Goal: Transaction & Acquisition: Purchase product/service

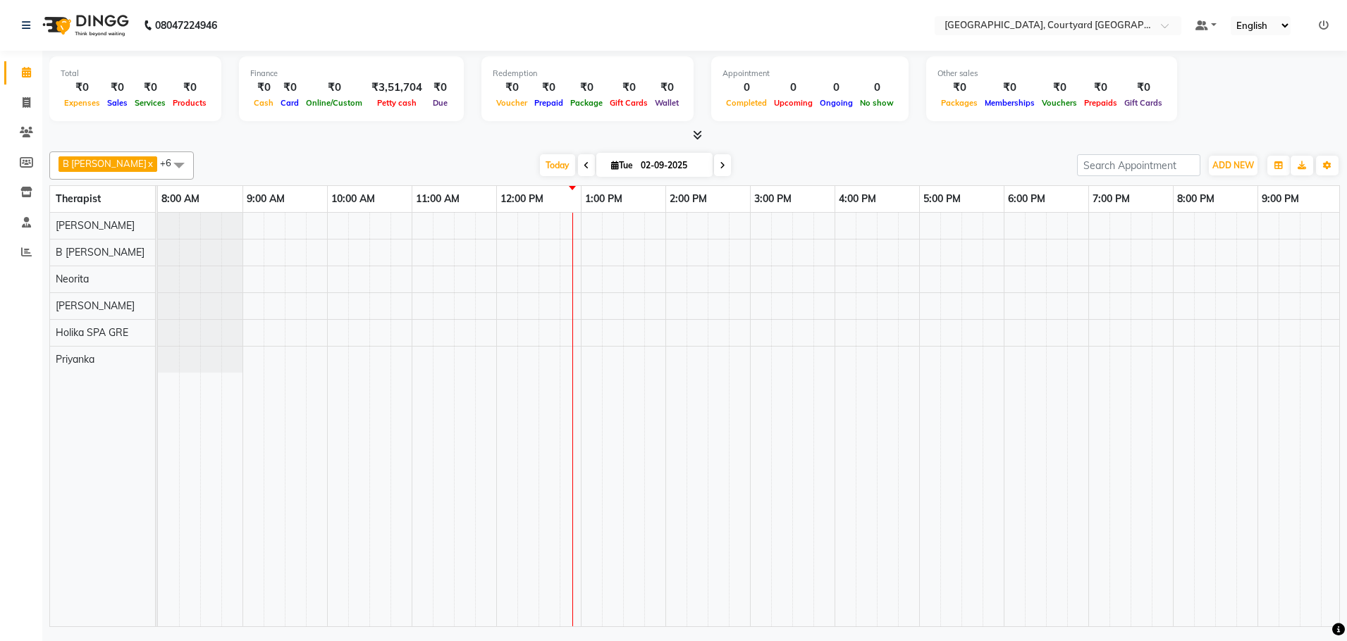
click at [561, 229] on div at bounding box center [834, 420] width 1353 height 414
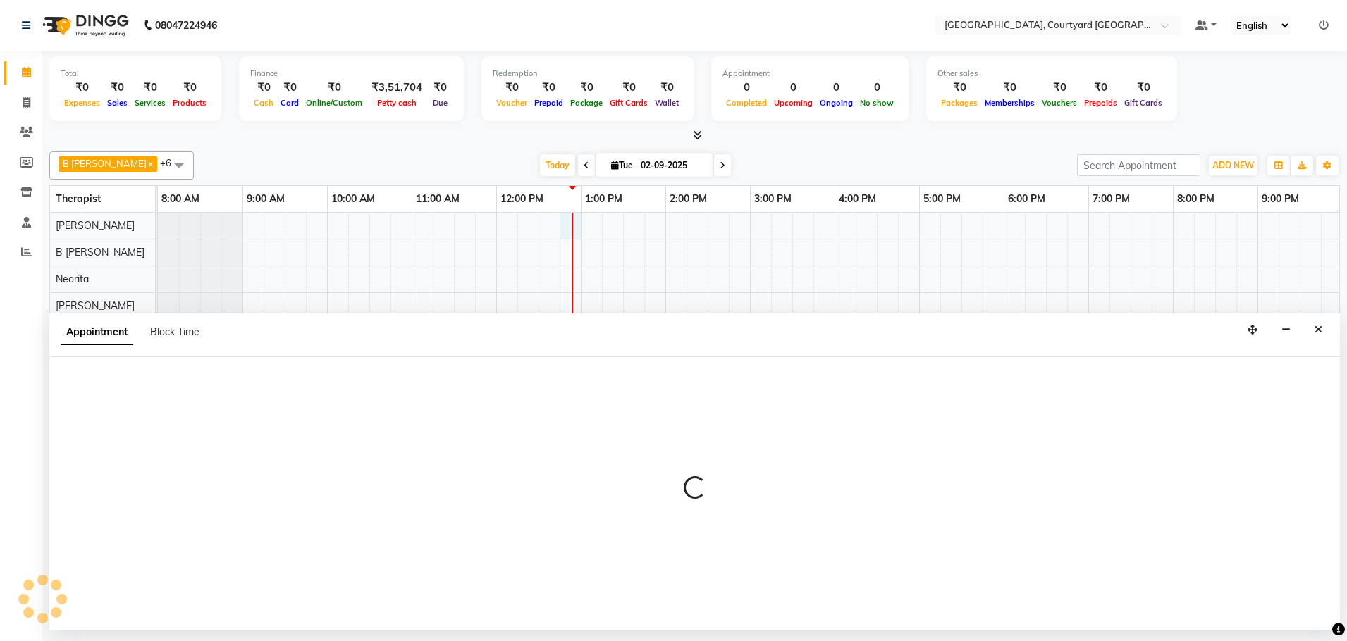
select select "70579"
select select "765"
select select "tentative"
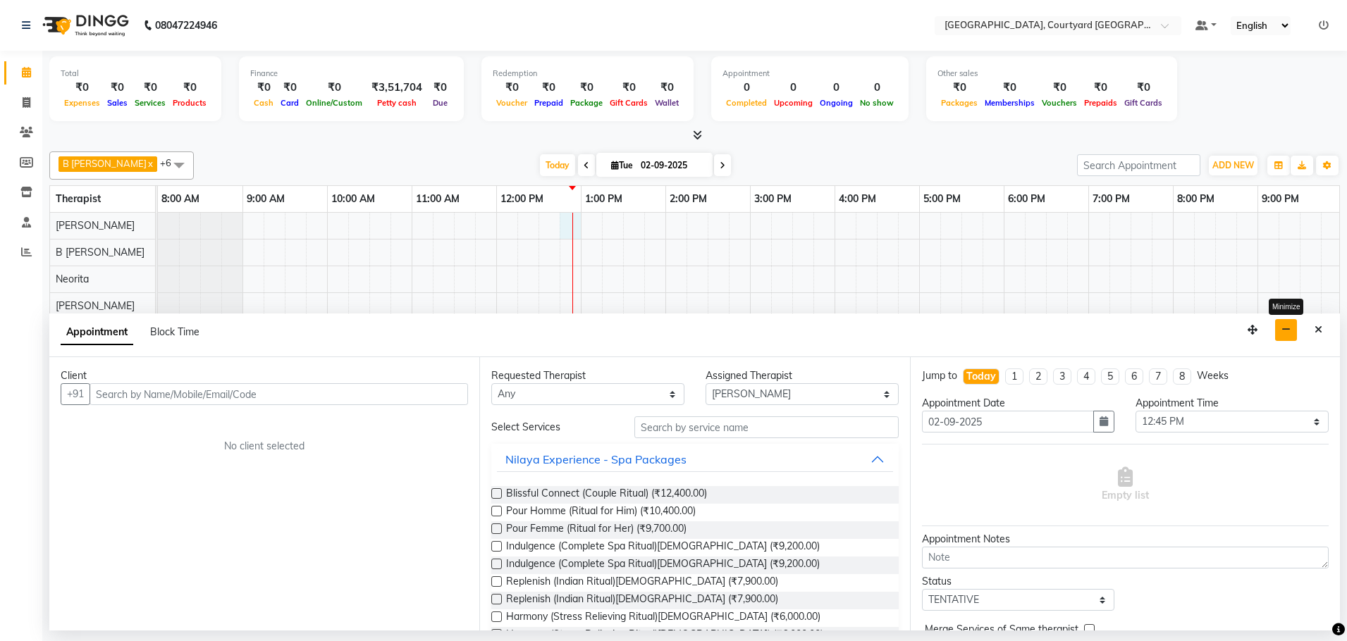
click at [1283, 333] on icon "button" at bounding box center [1285, 330] width 9 height 10
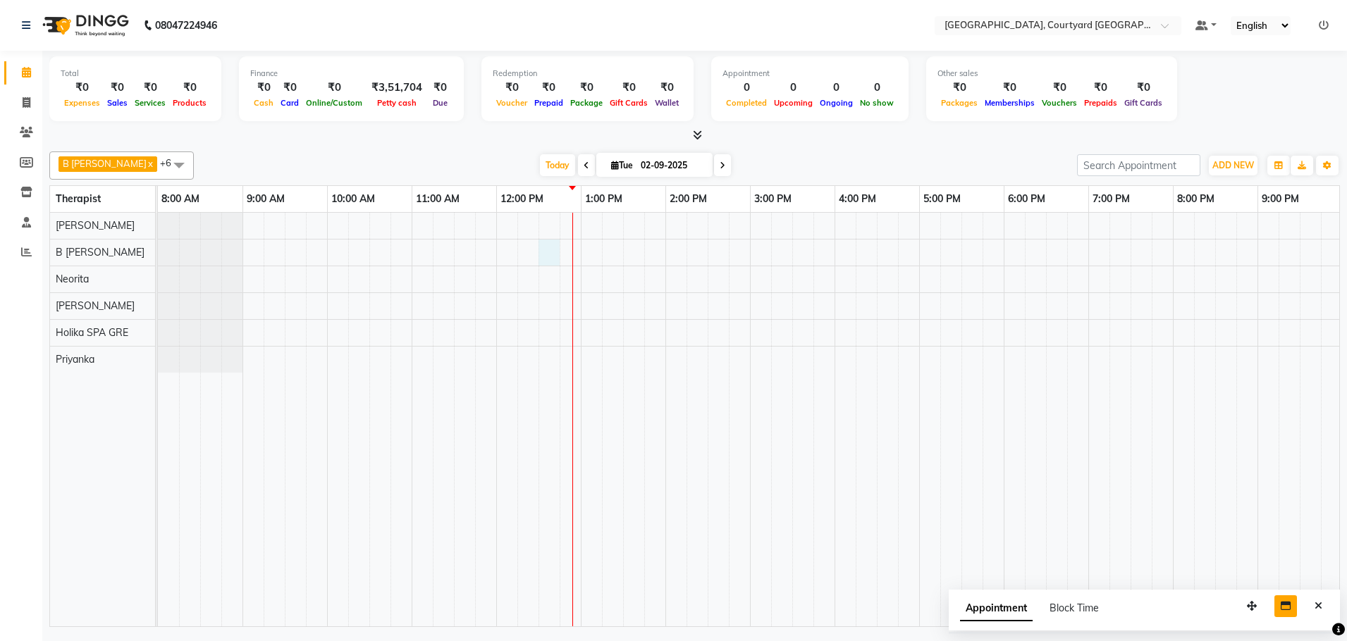
click at [544, 261] on div at bounding box center [834, 420] width 1353 height 414
select select "70580"
select select "750"
select select "tentative"
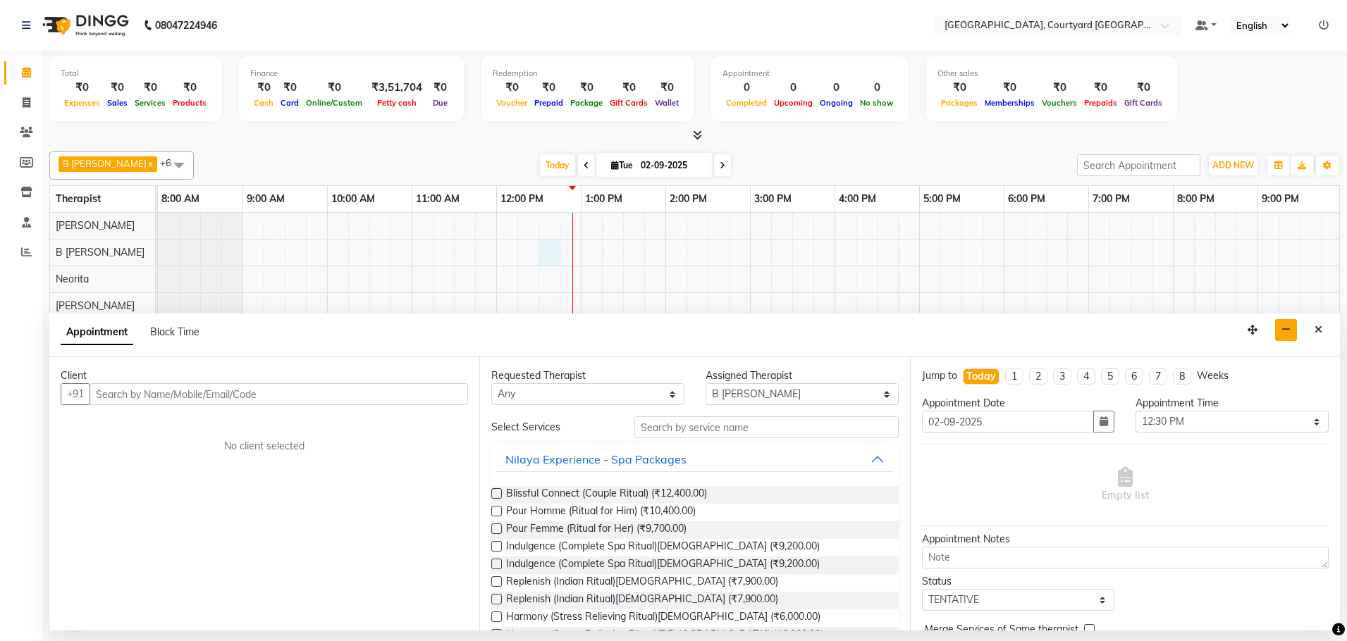
click at [169, 393] on input "text" at bounding box center [278, 394] width 378 height 22
type input "[PERSON_NAME]"
click at [703, 421] on input "text" at bounding box center [766, 427] width 264 height 22
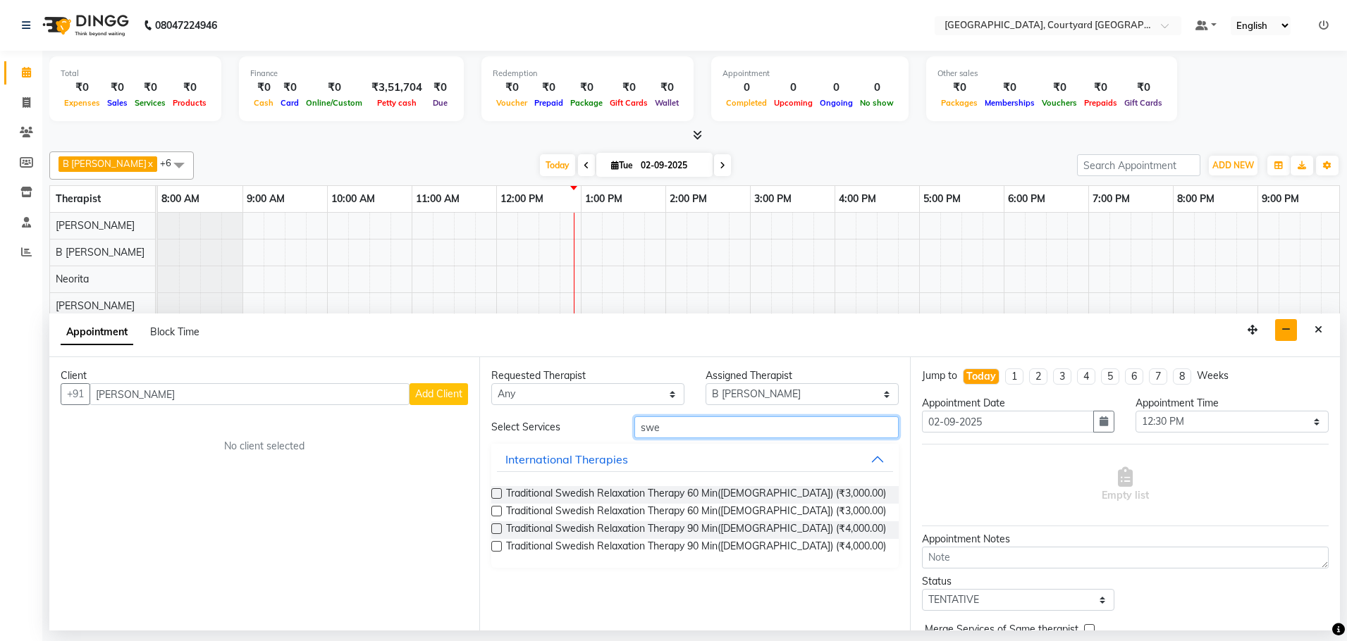
type input "swe"
click at [495, 495] on label at bounding box center [496, 493] width 11 height 11
click at [495, 495] on input "checkbox" at bounding box center [495, 494] width 9 height 9
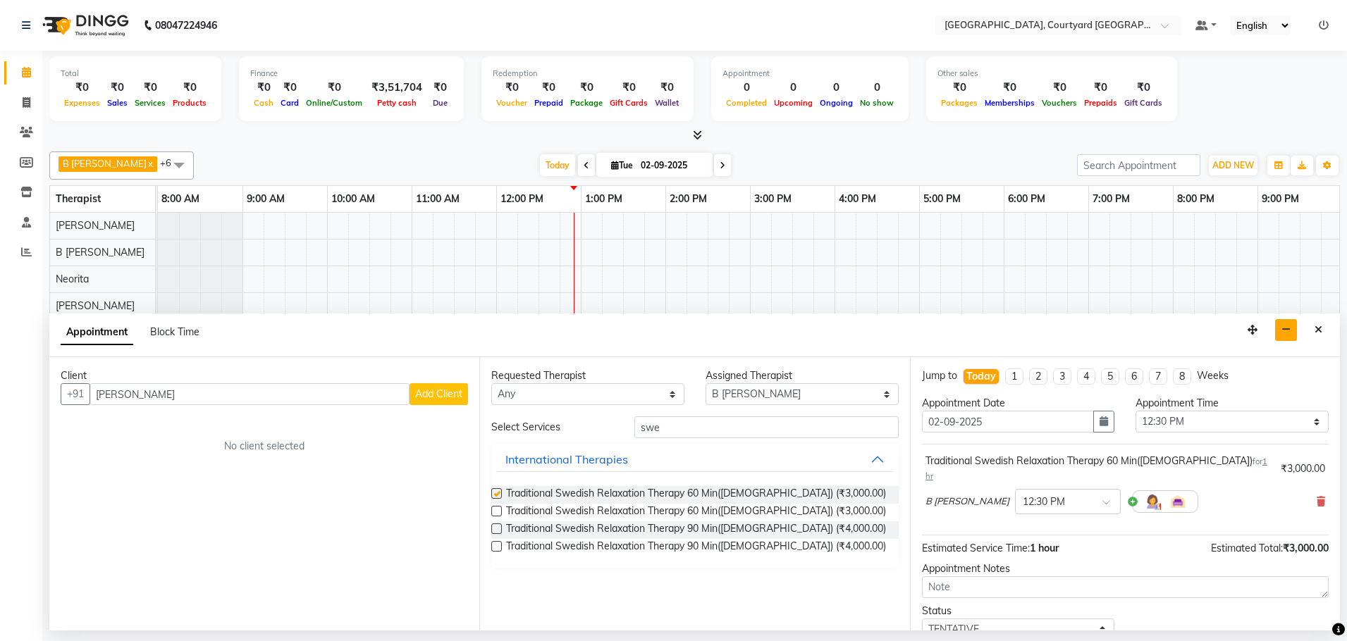
checkbox input "false"
click at [447, 390] on span "Add Client" at bounding box center [438, 394] width 47 height 13
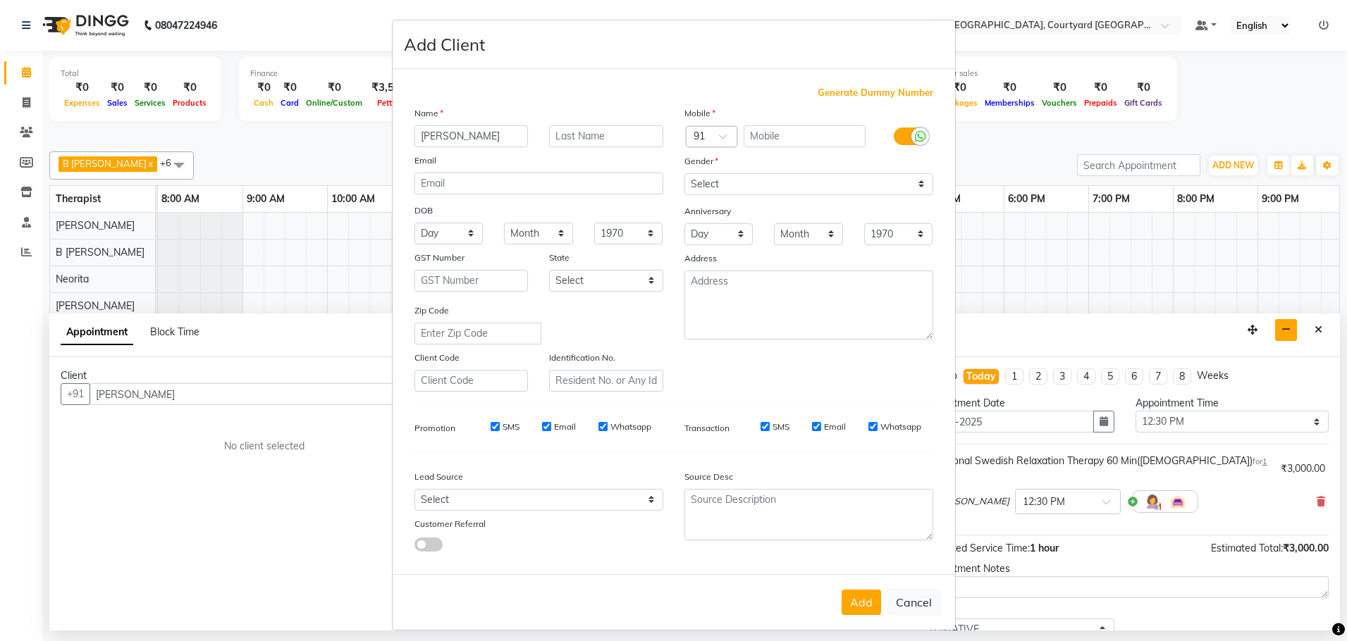
click at [865, 94] on span "Generate Dummy Number" at bounding box center [875, 93] width 116 height 14
type input "1343400000206"
checkbox input "false"
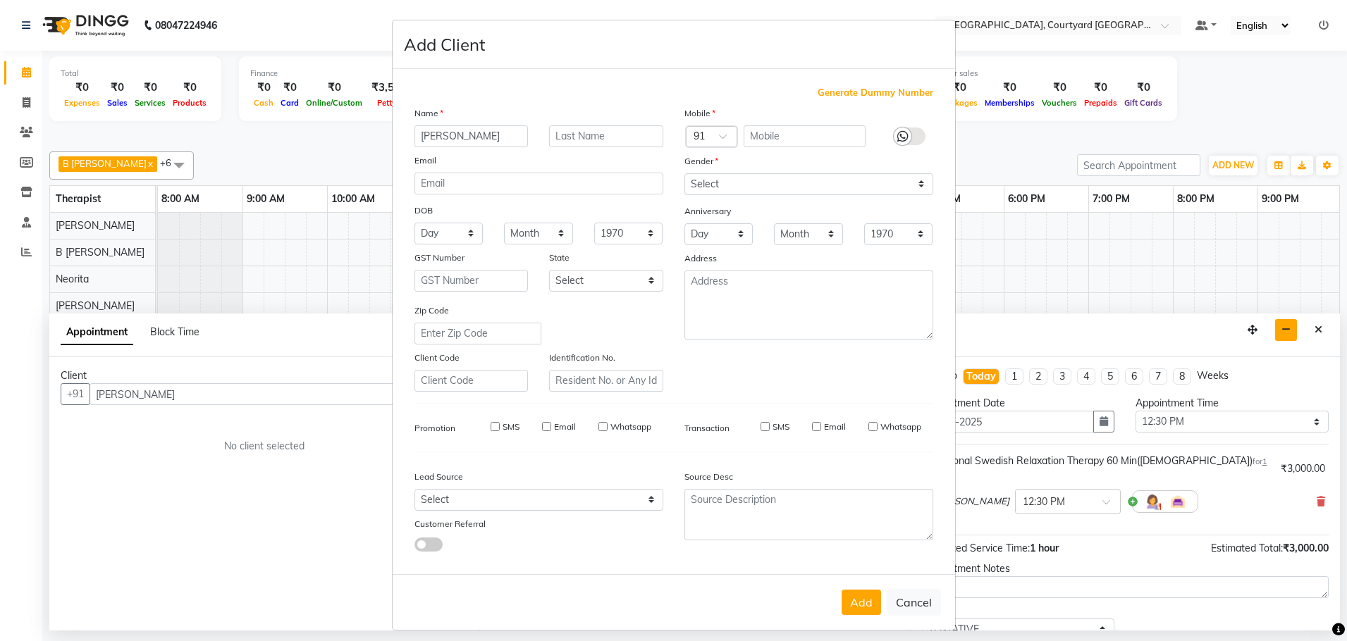
checkbox input "false"
click at [914, 185] on select "Select Male Female Other Prefer Not To Say" at bounding box center [808, 184] width 249 height 22
select select "male"
click at [684, 173] on select "Select Male Female Other Prefer Not To Say" at bounding box center [808, 184] width 249 height 22
click at [856, 602] on button "Add" at bounding box center [860, 602] width 39 height 25
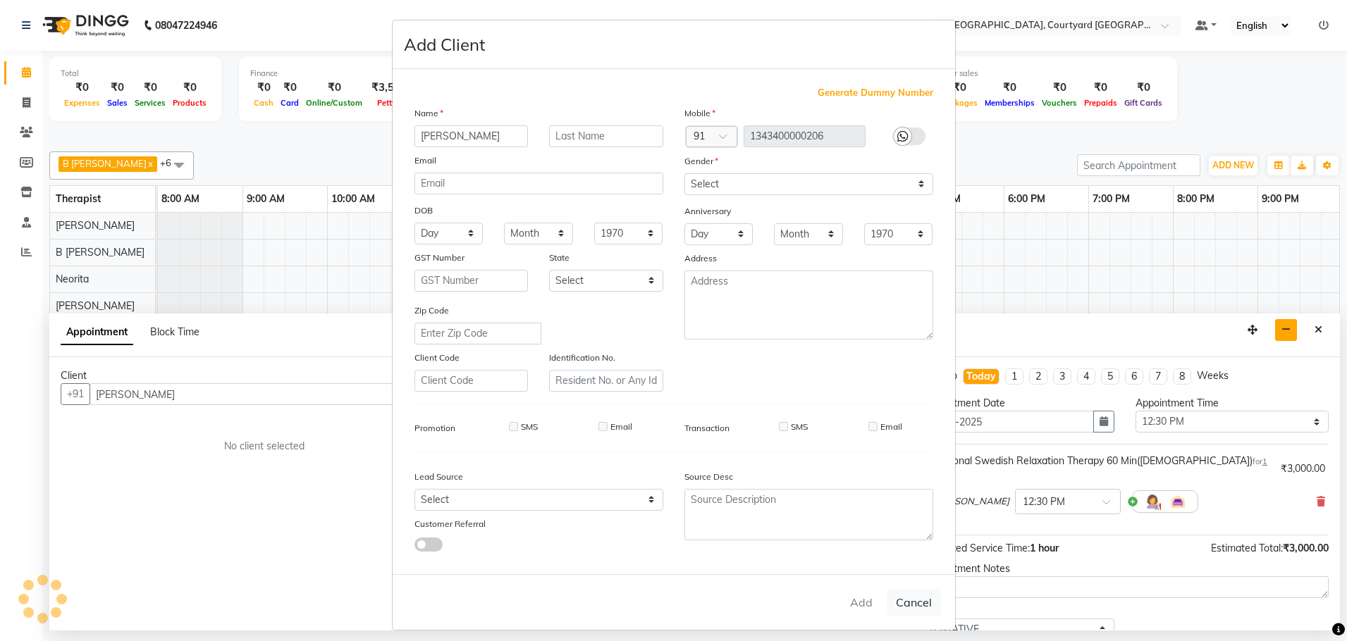
type input "13*********06"
select select
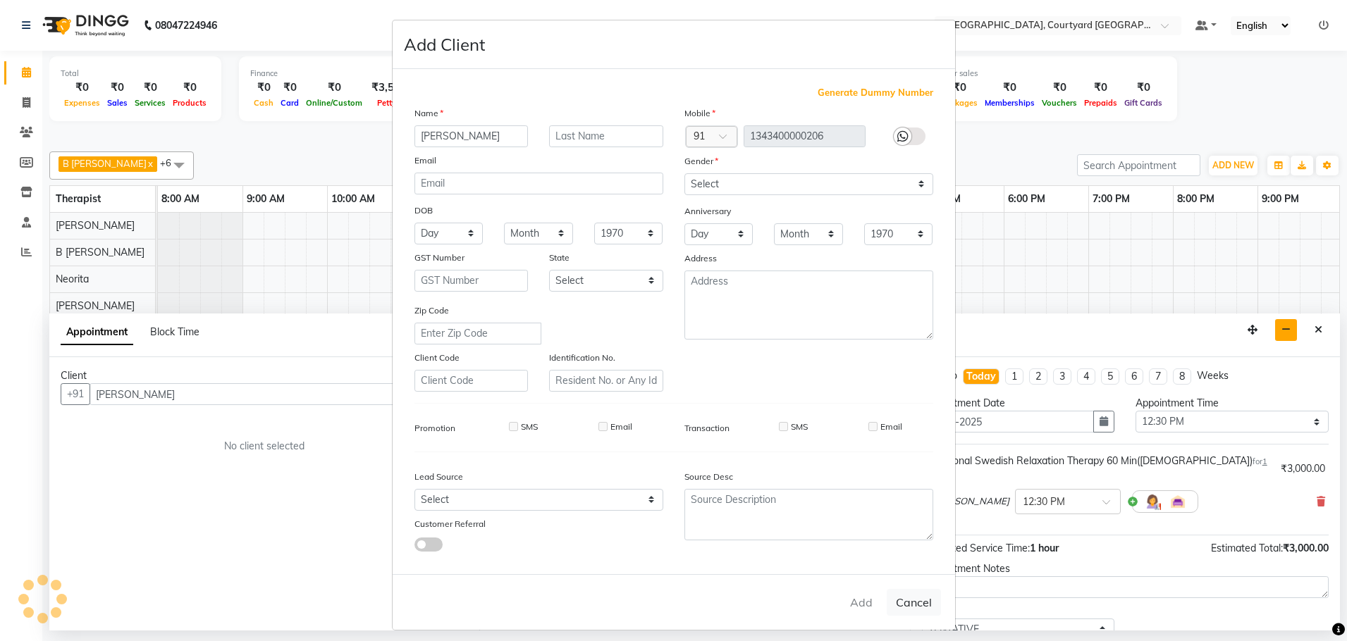
select select
checkbox input "false"
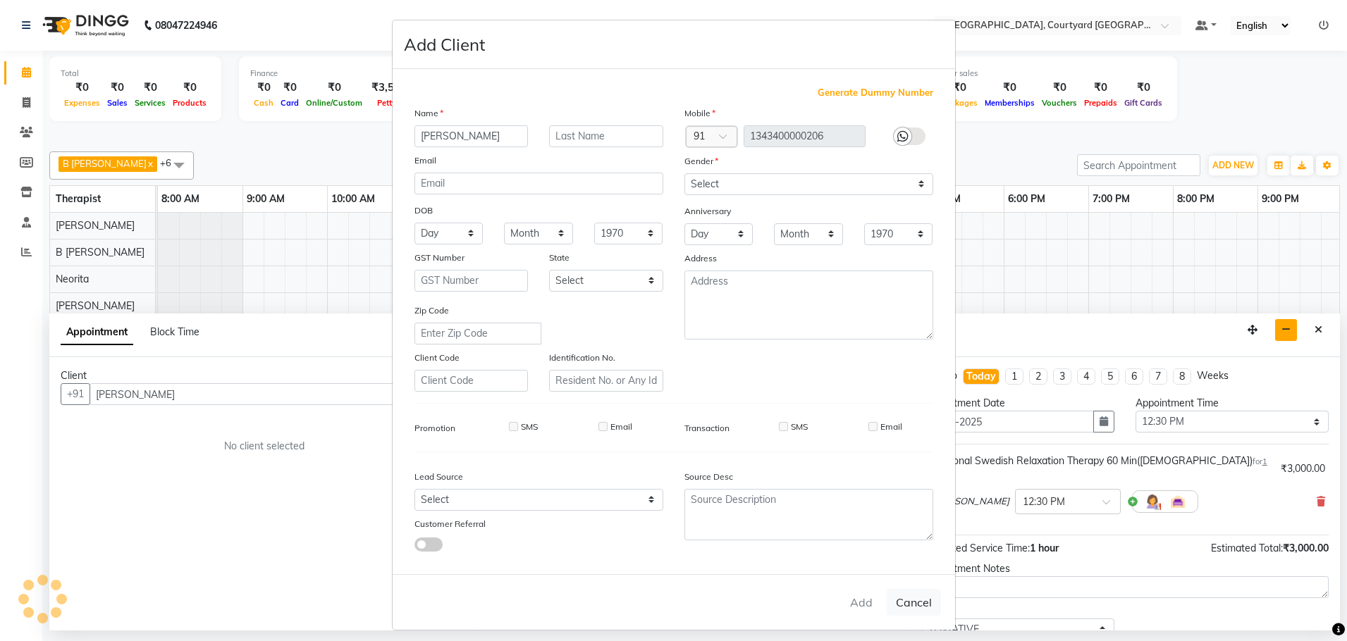
checkbox input "false"
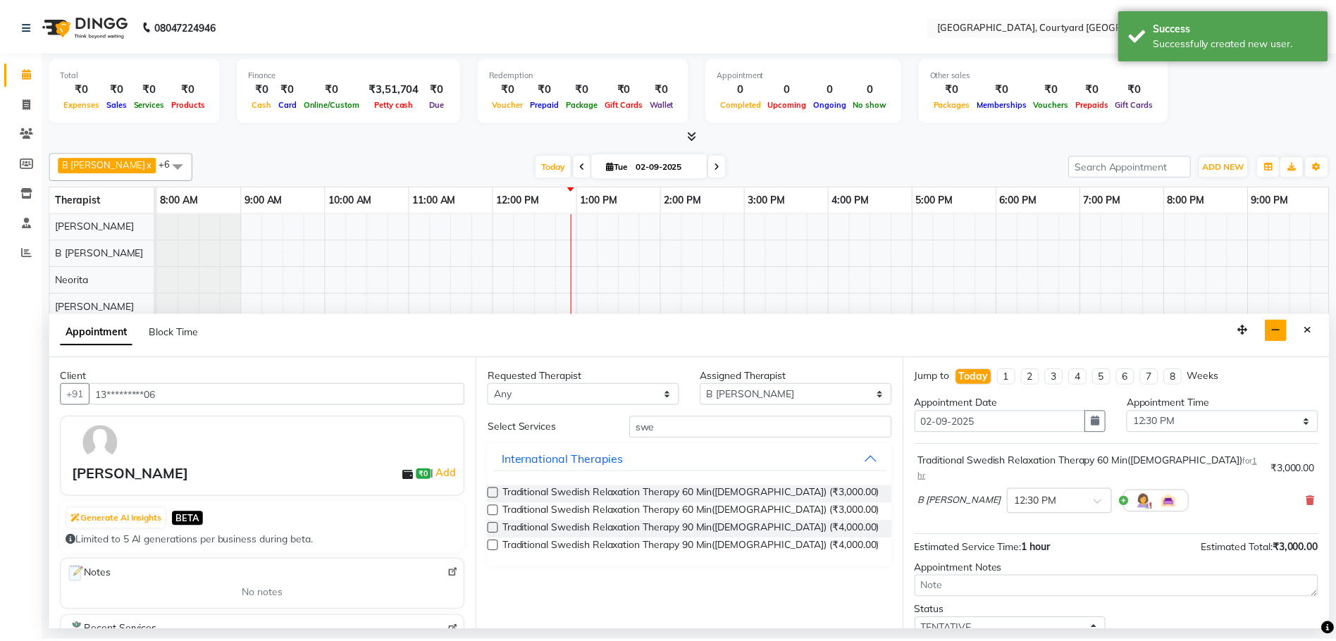
scroll to position [84, 0]
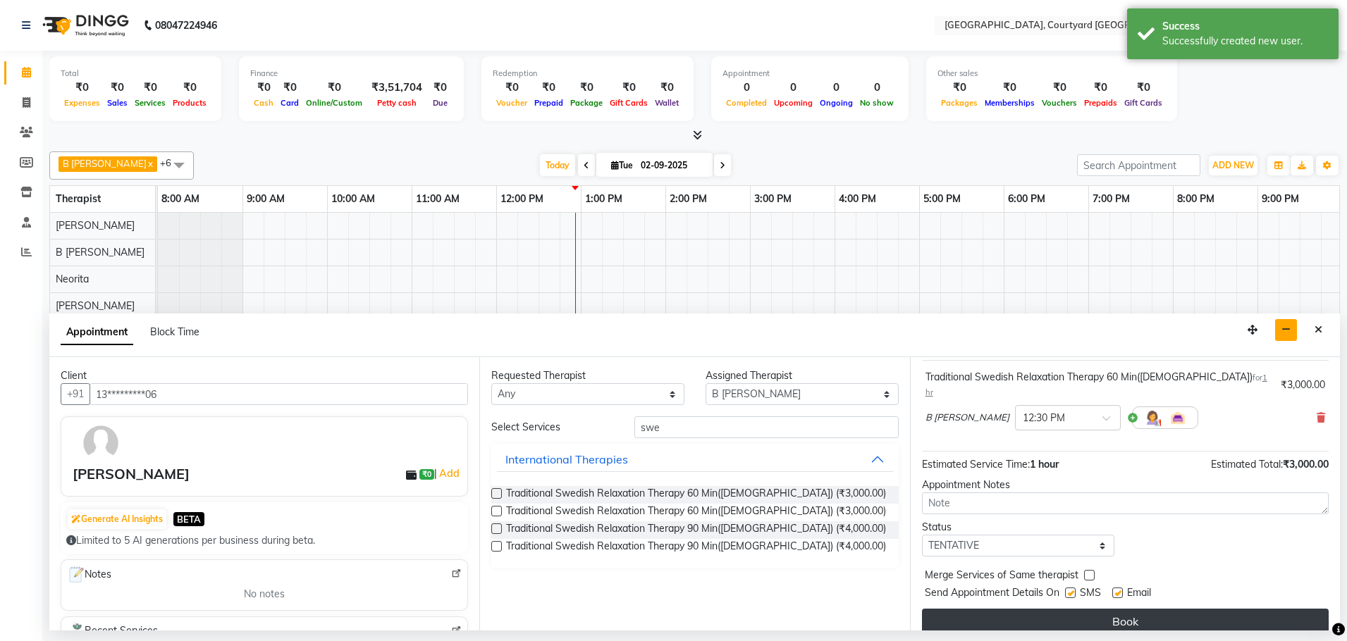
click at [1021, 609] on button "Book" at bounding box center [1125, 621] width 407 height 25
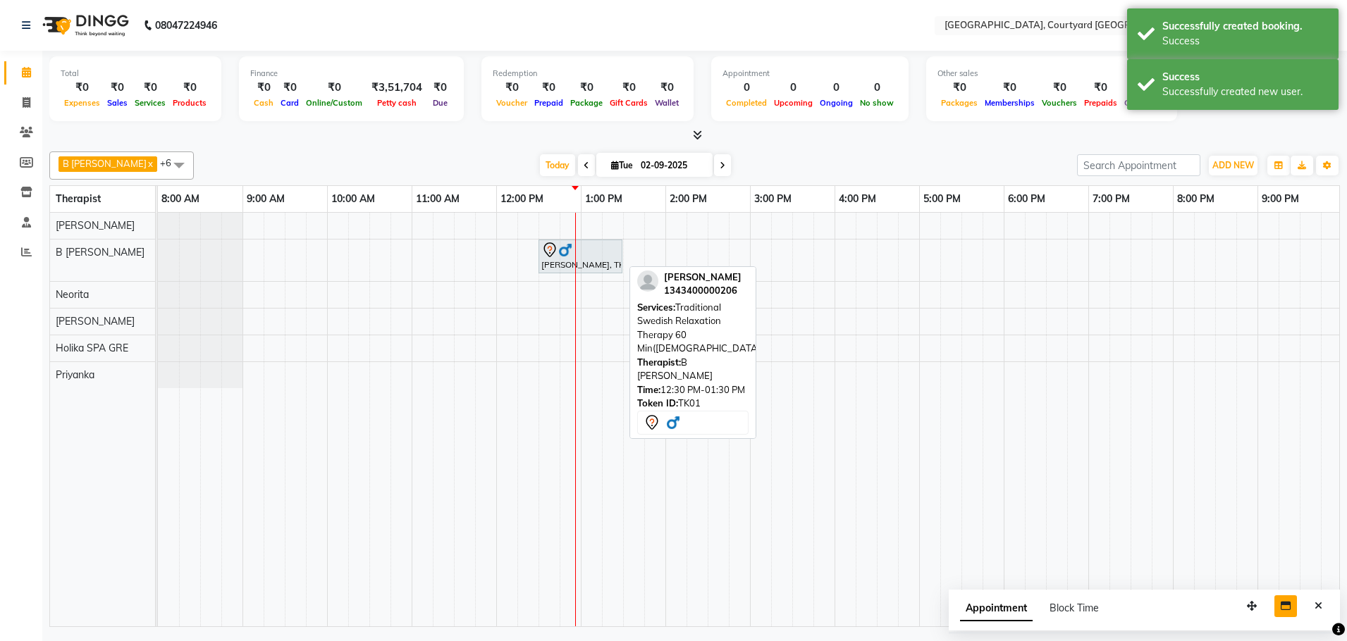
click at [599, 259] on div "Monish, TK01, 12:30 PM-01:30 PM, Traditional Swedish Relaxation Therapy 60 Min(…" at bounding box center [580, 257] width 81 height 30
select select "7"
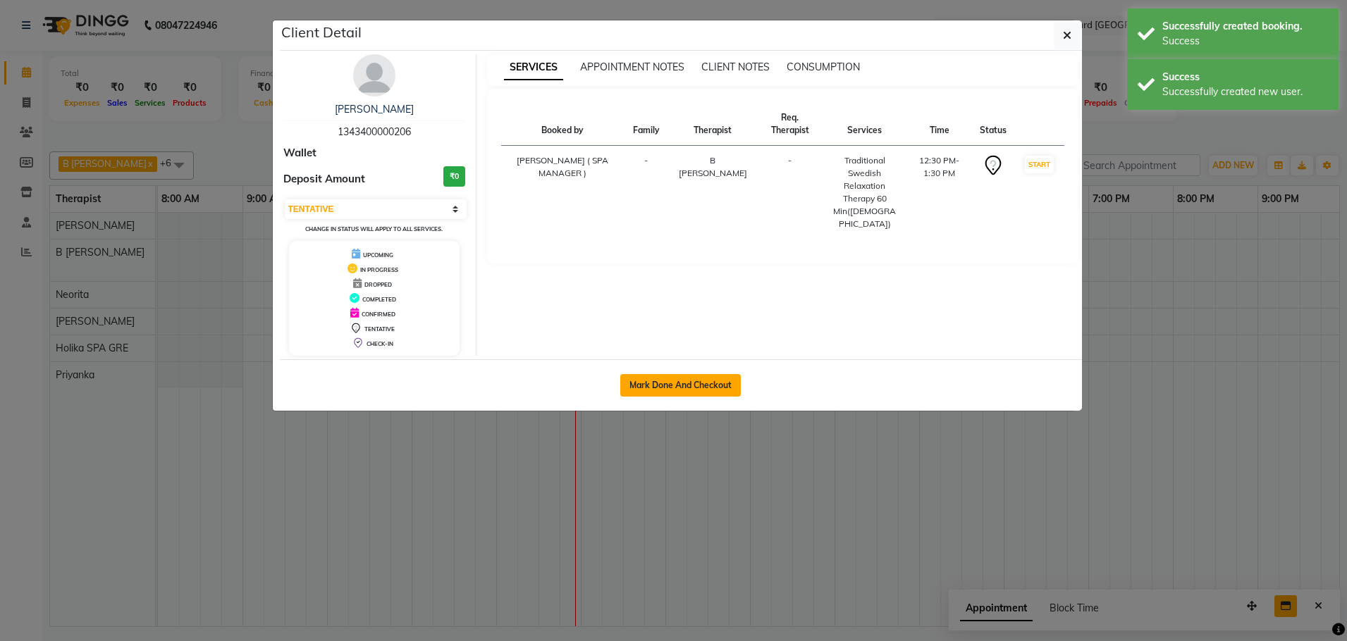
click at [687, 390] on button "Mark Done And Checkout" at bounding box center [680, 385] width 120 height 23
select select "7754"
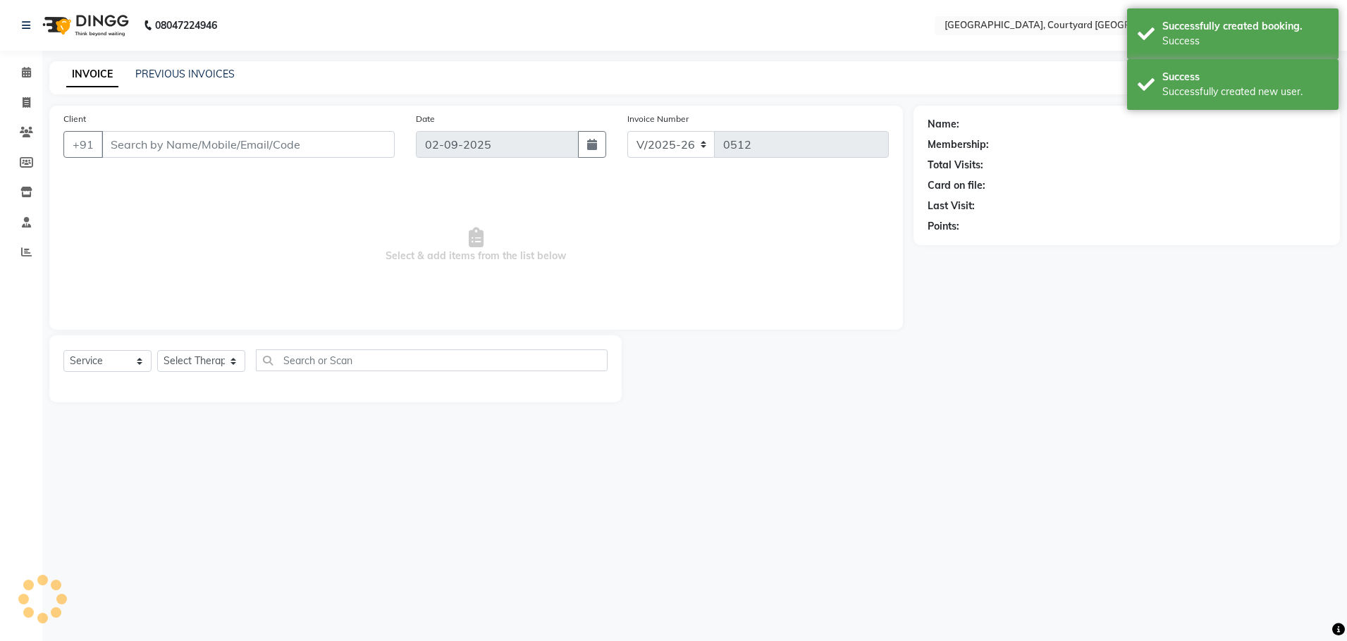
select select "membership"
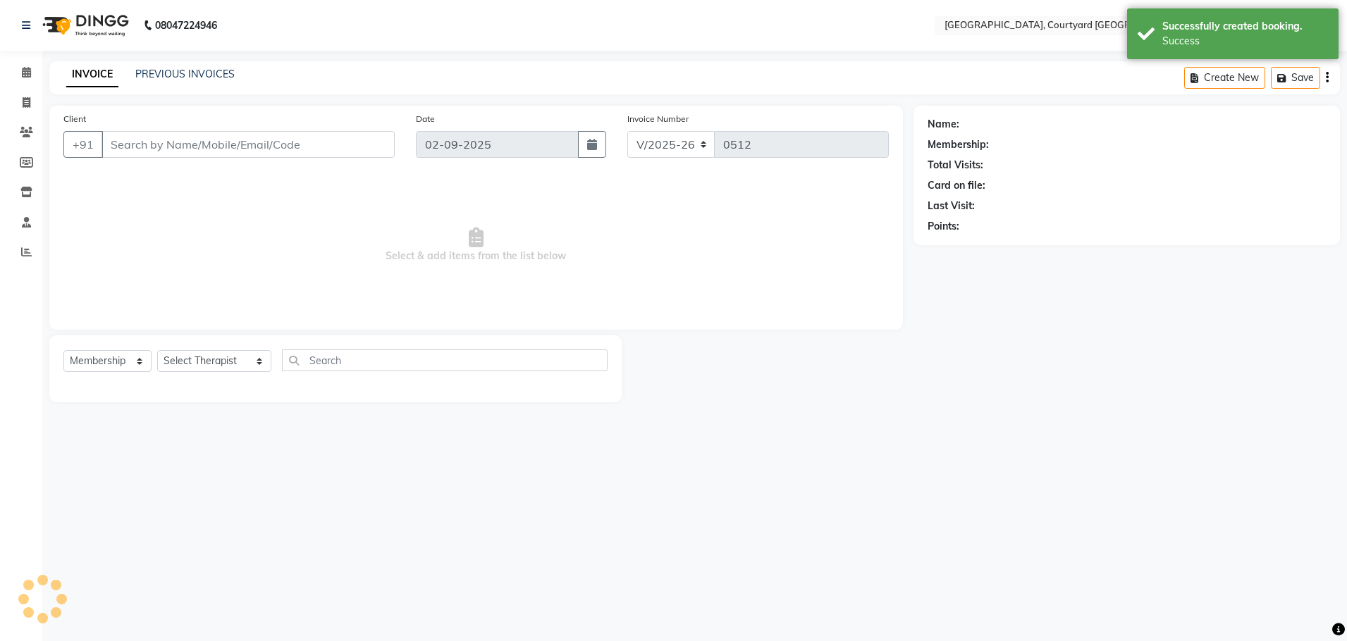
type input "13*********06"
select select "70580"
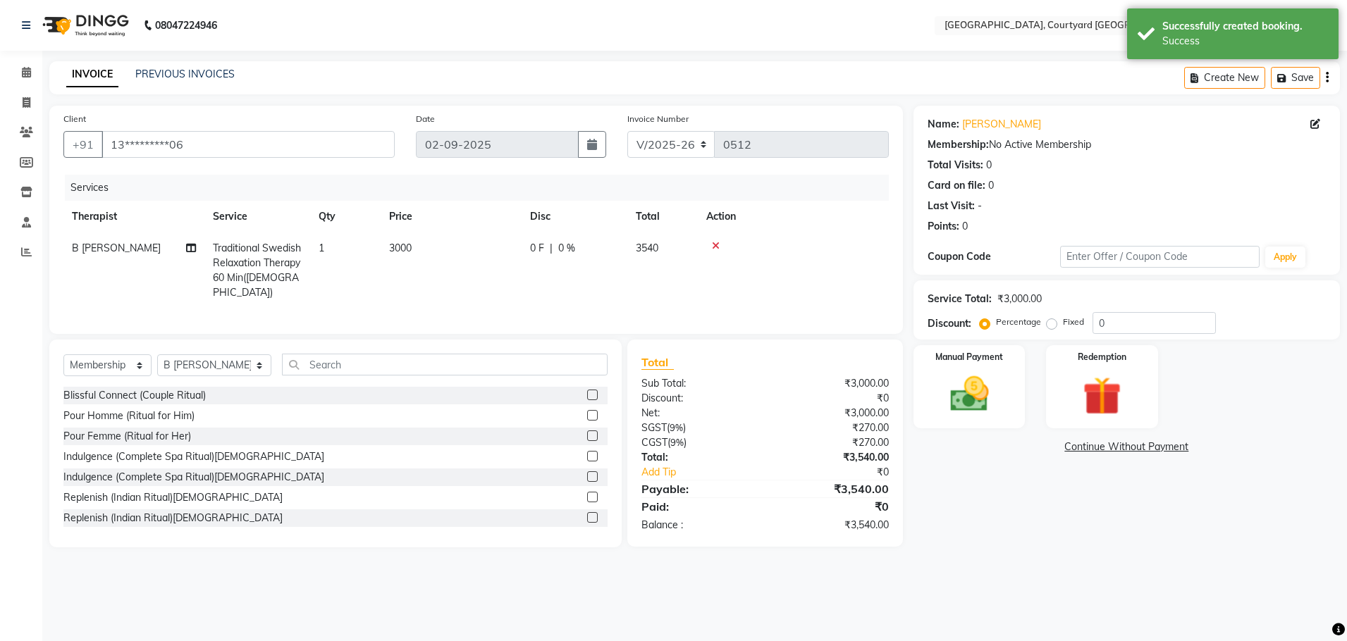
click at [562, 240] on td "0 F | 0 %" at bounding box center [574, 271] width 106 height 76
select select "70580"
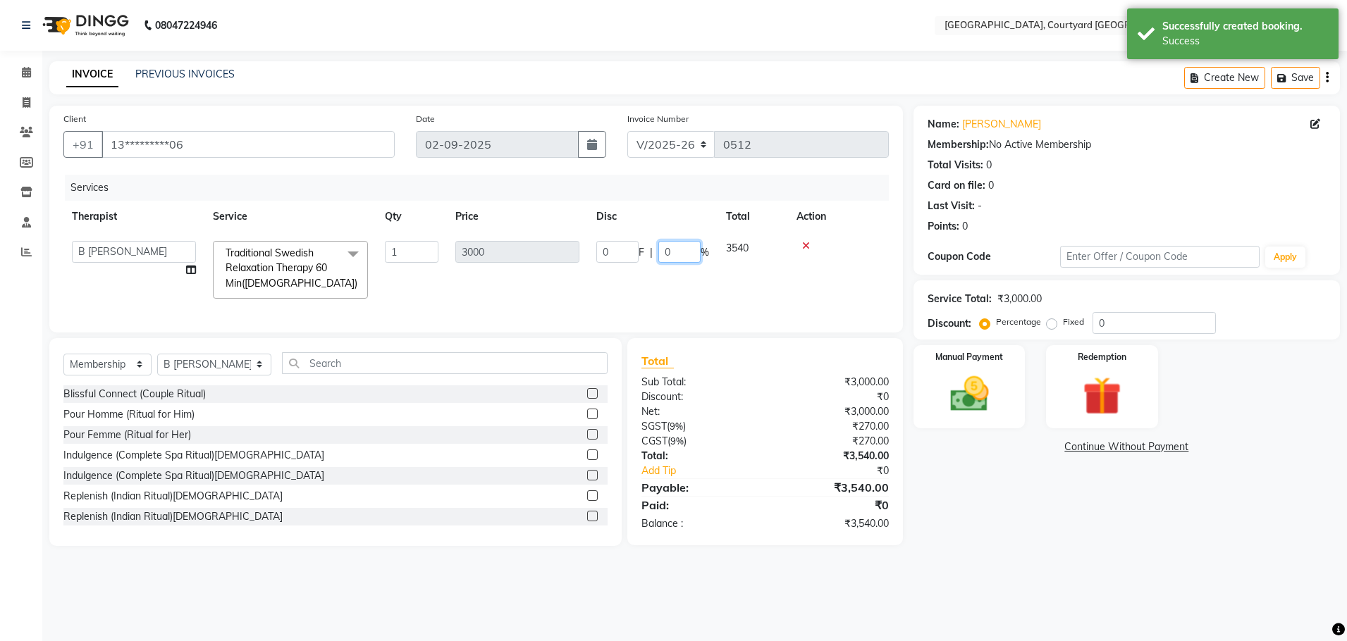
click at [676, 249] on input "0" at bounding box center [679, 252] width 42 height 22
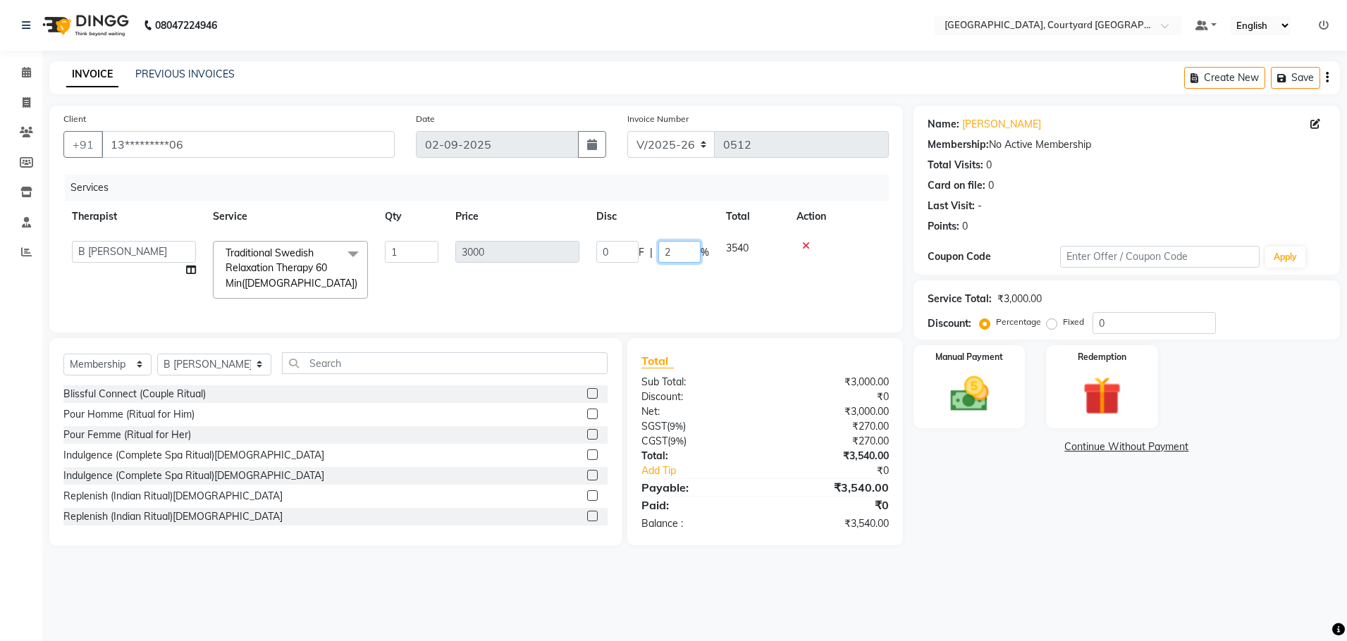
type input "20"
click at [955, 500] on div "Name: Monish Membership: No Active Membership Total Visits: 0 Card on file: 0 L…" at bounding box center [1131, 326] width 437 height 440
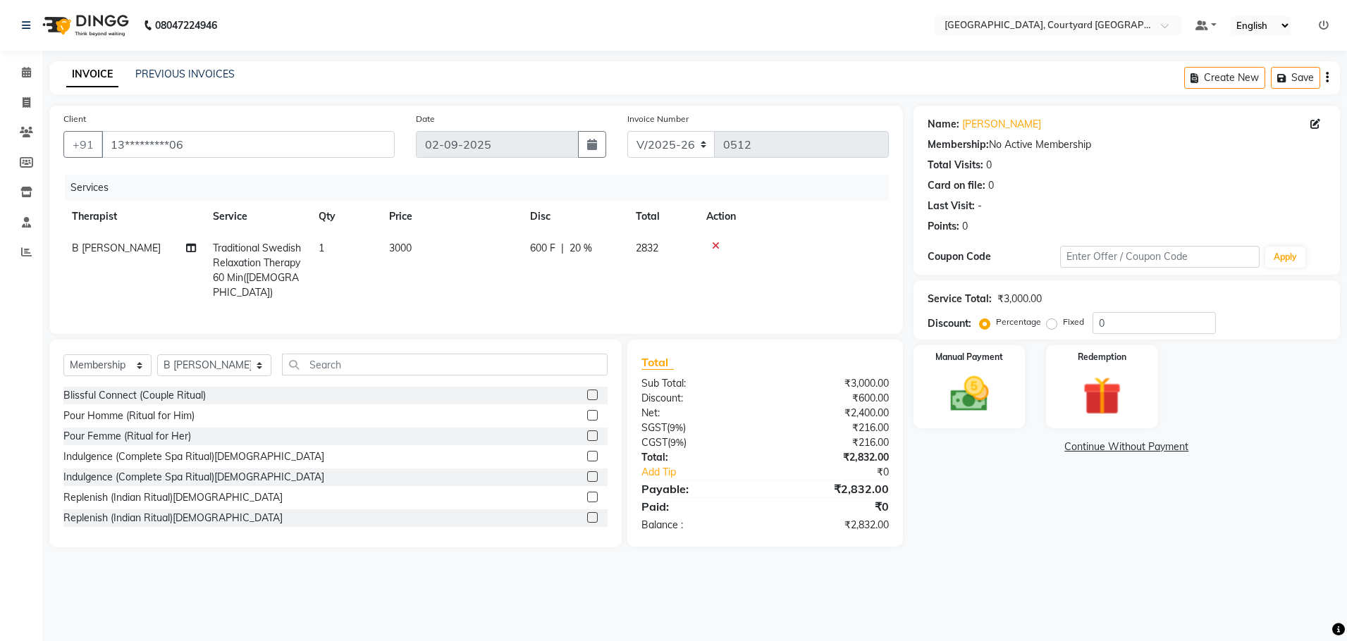
click at [583, 249] on span "20 %" at bounding box center [580, 248] width 23 height 15
select select "70580"
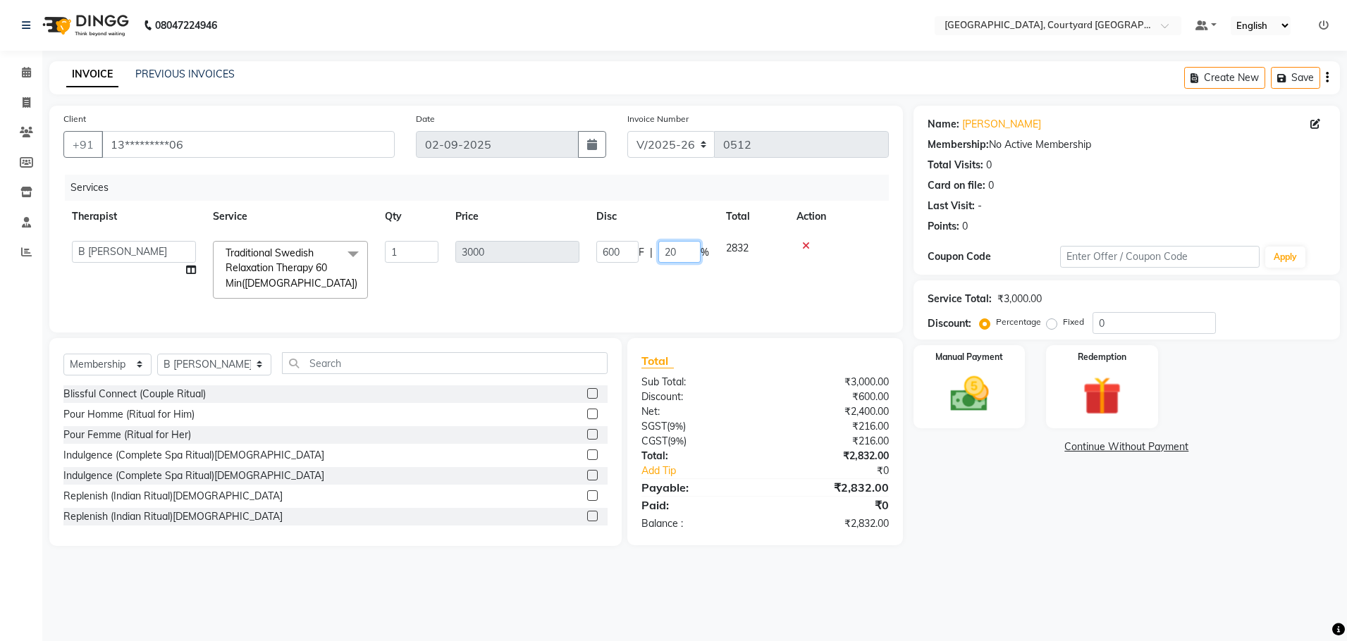
click at [691, 247] on input "20" at bounding box center [679, 252] width 42 height 22
type input "2"
type input "15"
click at [999, 568] on div "08047224946 Select Location × Nilaya Spa, Courtyard Amritsar Default Panel My P…" at bounding box center [673, 320] width 1347 height 641
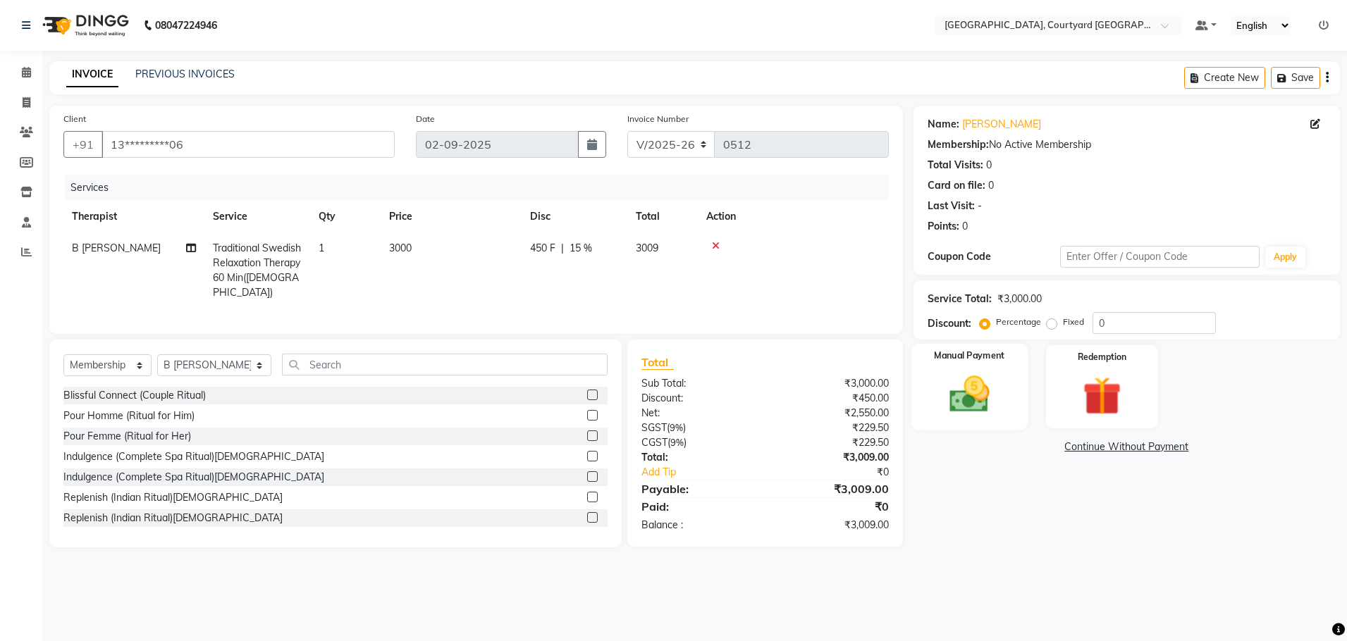
click at [968, 387] on img at bounding box center [969, 394] width 66 height 47
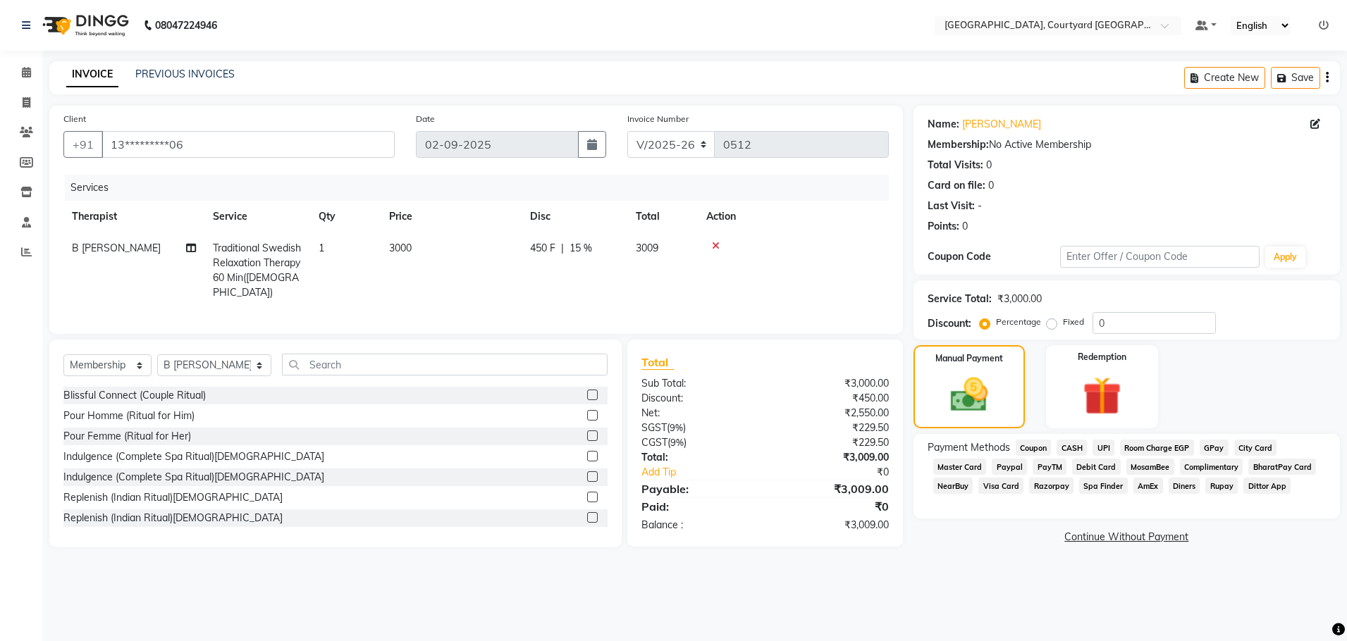
click at [1097, 448] on span "UPI" at bounding box center [1103, 448] width 22 height 16
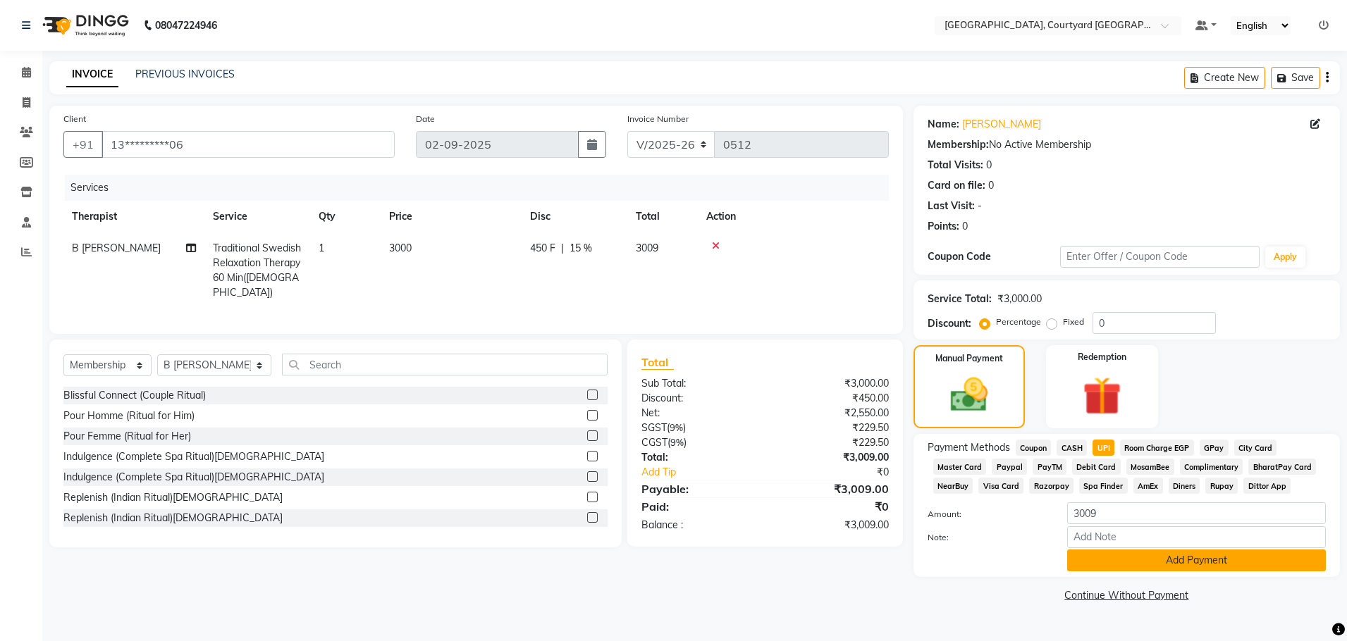
click at [1122, 566] on button "Add Payment" at bounding box center [1196, 561] width 259 height 22
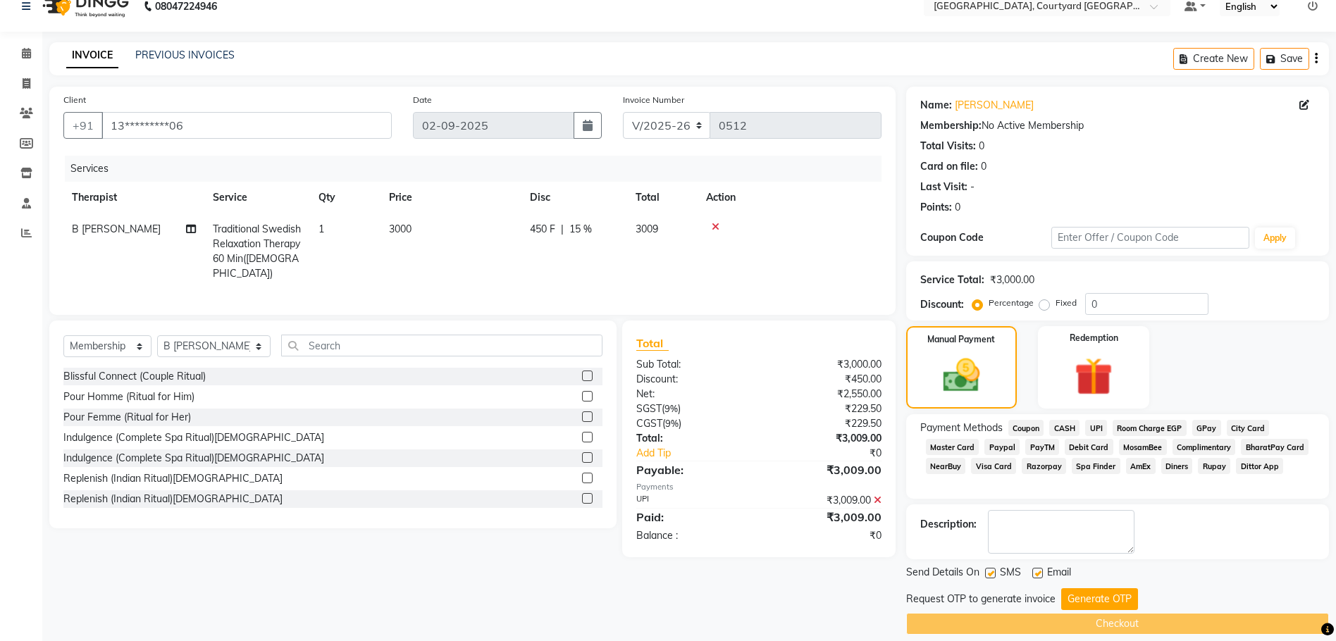
scroll to position [34, 0]
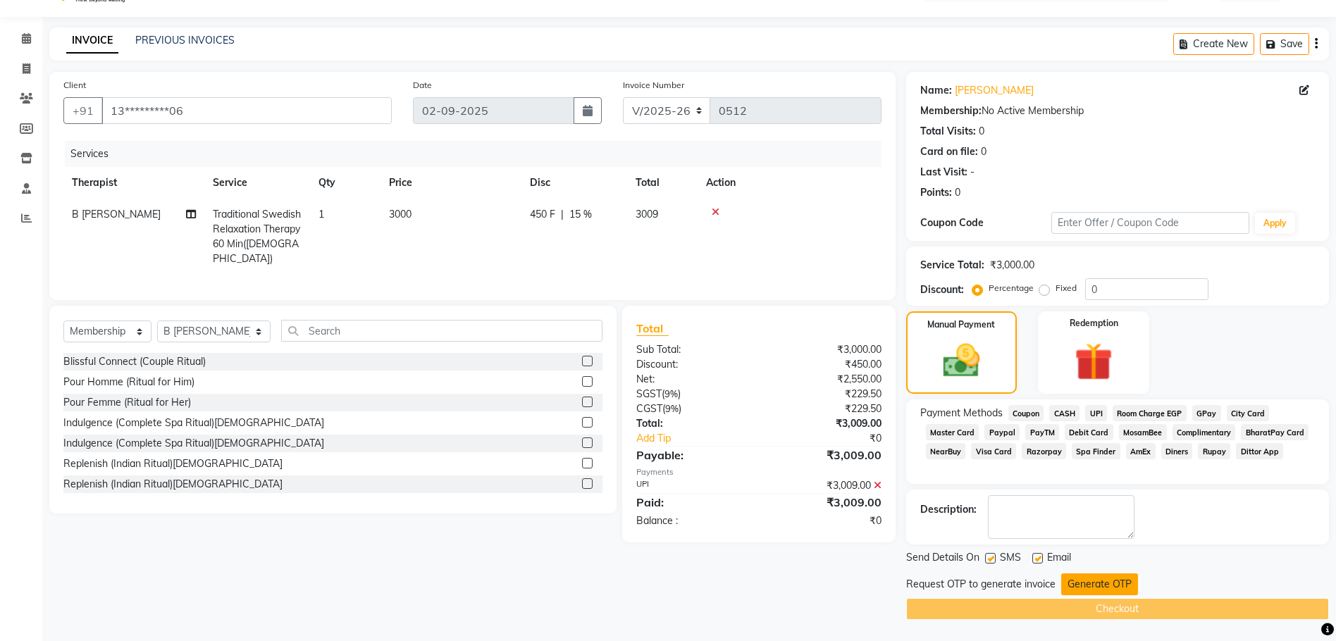
click at [1087, 583] on button "Generate OTP" at bounding box center [1099, 585] width 77 height 22
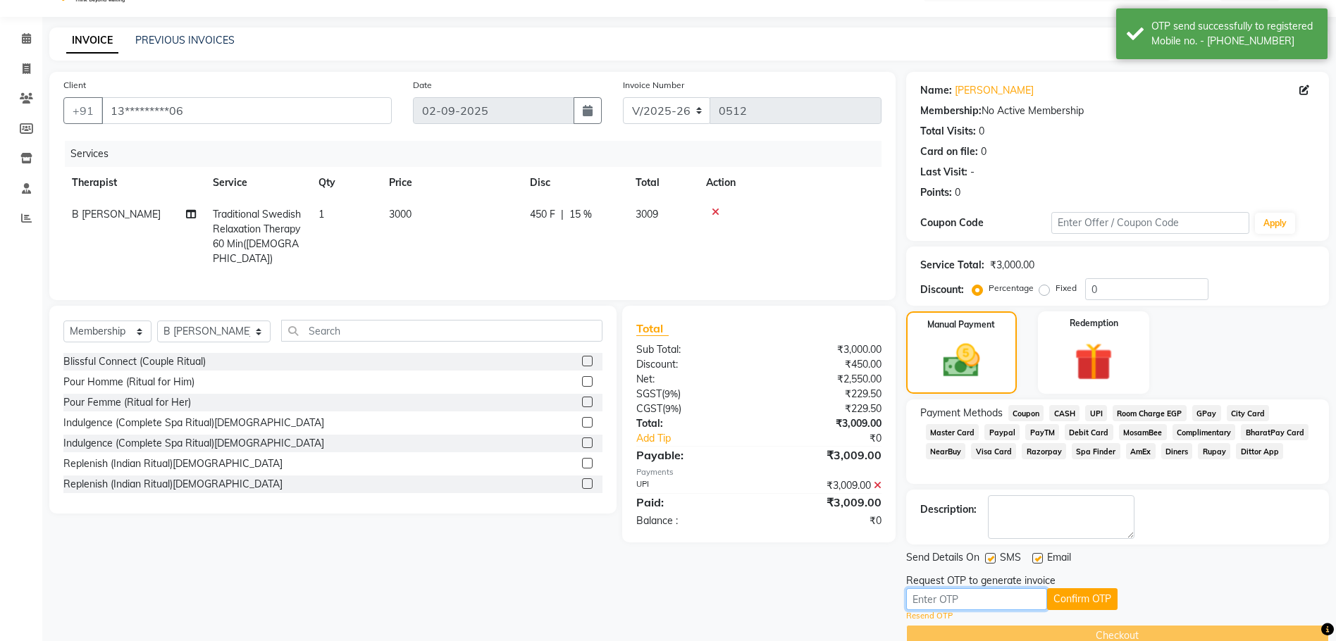
click at [1001, 600] on input "text" at bounding box center [976, 599] width 141 height 22
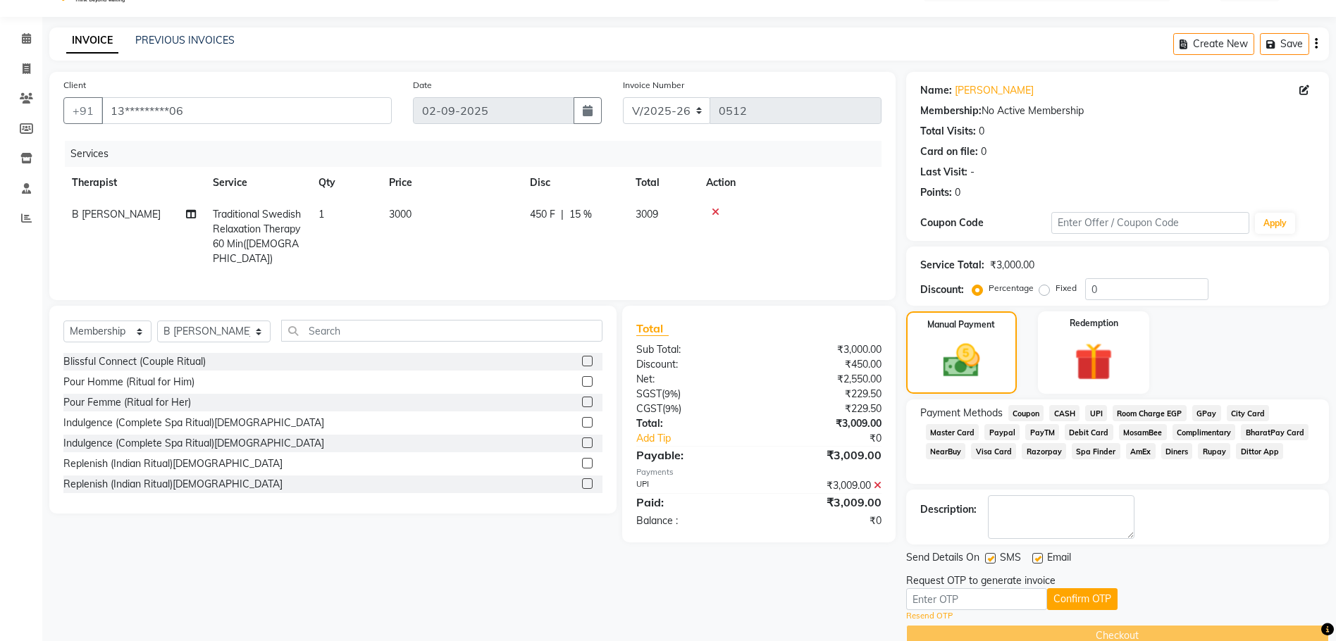
click at [1141, 584] on div "Request OTP to generate invoice" at bounding box center [1117, 581] width 423 height 15
click at [969, 602] on input "text" at bounding box center [976, 599] width 141 height 22
type input "2430"
click at [1071, 599] on button "Confirm OTP" at bounding box center [1082, 599] width 70 height 22
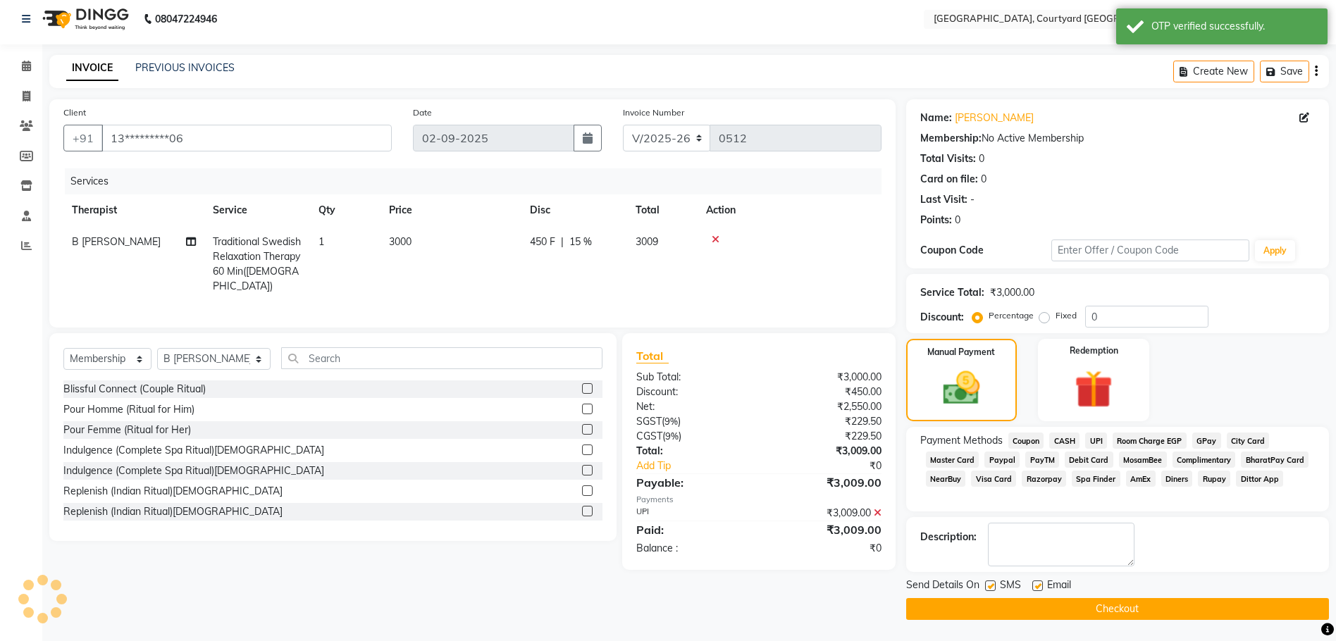
scroll to position [6, 0]
click at [1071, 599] on button "Checkout" at bounding box center [1117, 609] width 423 height 22
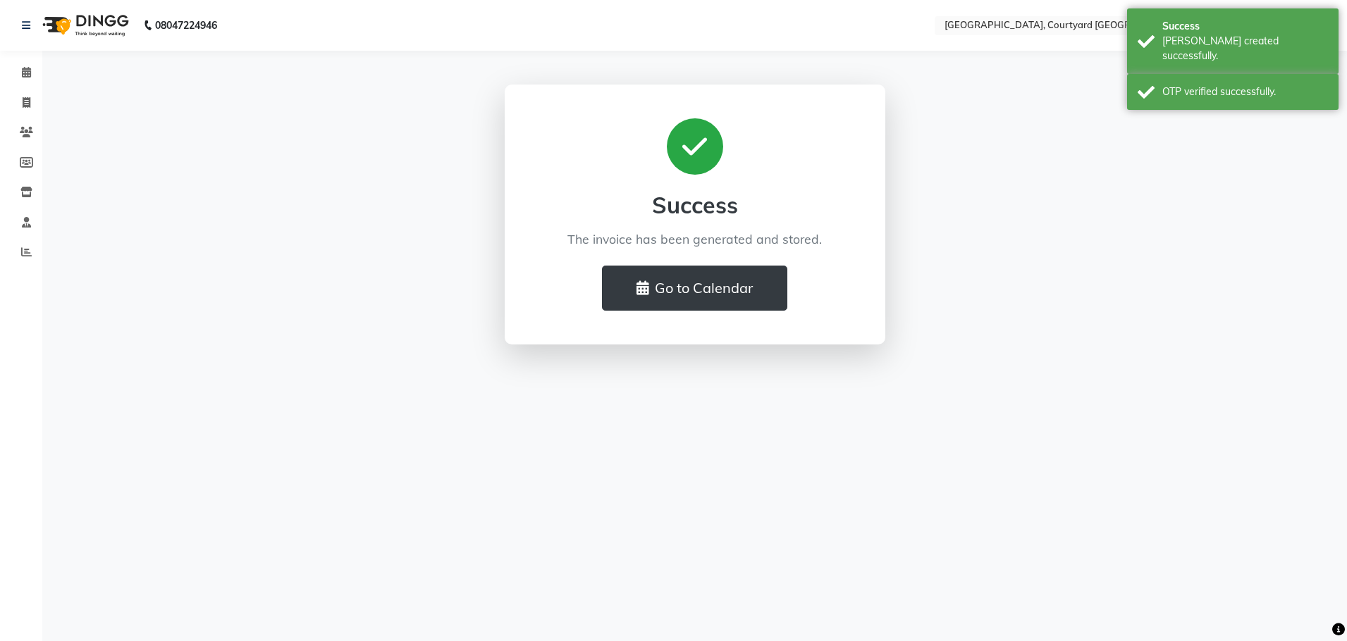
click at [909, 263] on div "Success The invoice has been generated and stored. Go to Calendar" at bounding box center [694, 215] width 803 height 260
click at [762, 293] on button "Go to Calendar" at bounding box center [694, 288] width 185 height 45
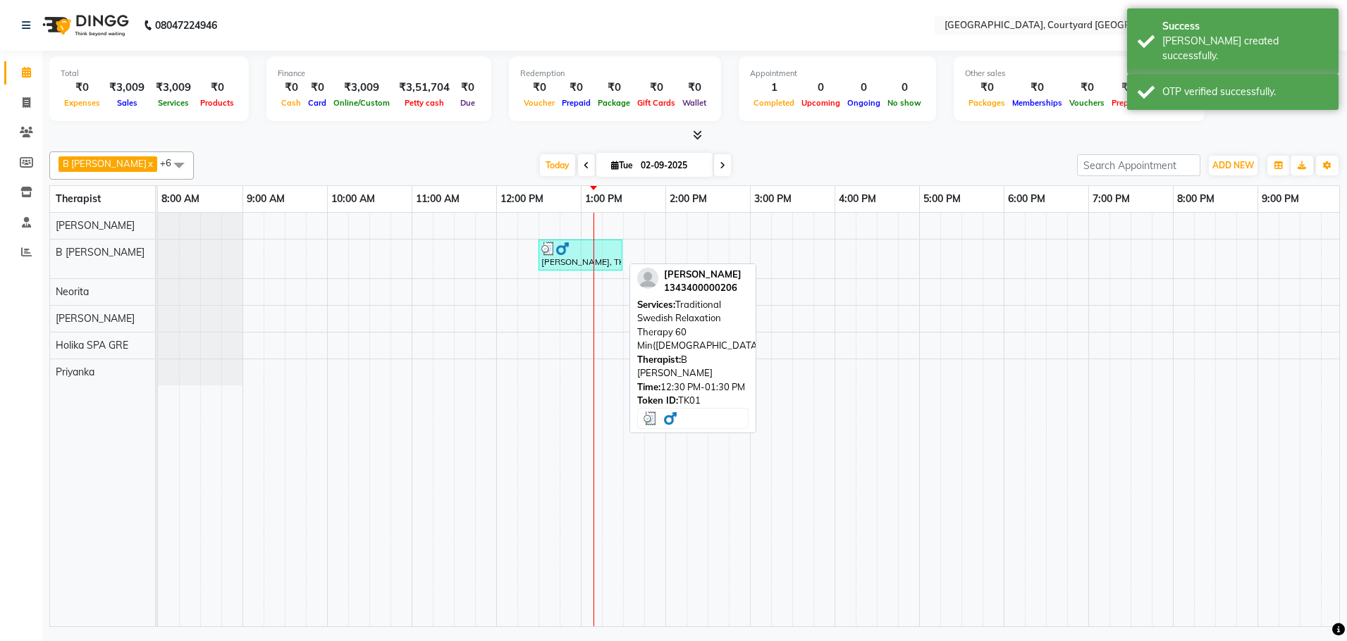
click at [599, 264] on div "Monish, TK01, 12:30 PM-01:30 PM, Traditional Swedish Relaxation Therapy 60 Min(…" at bounding box center [580, 255] width 81 height 27
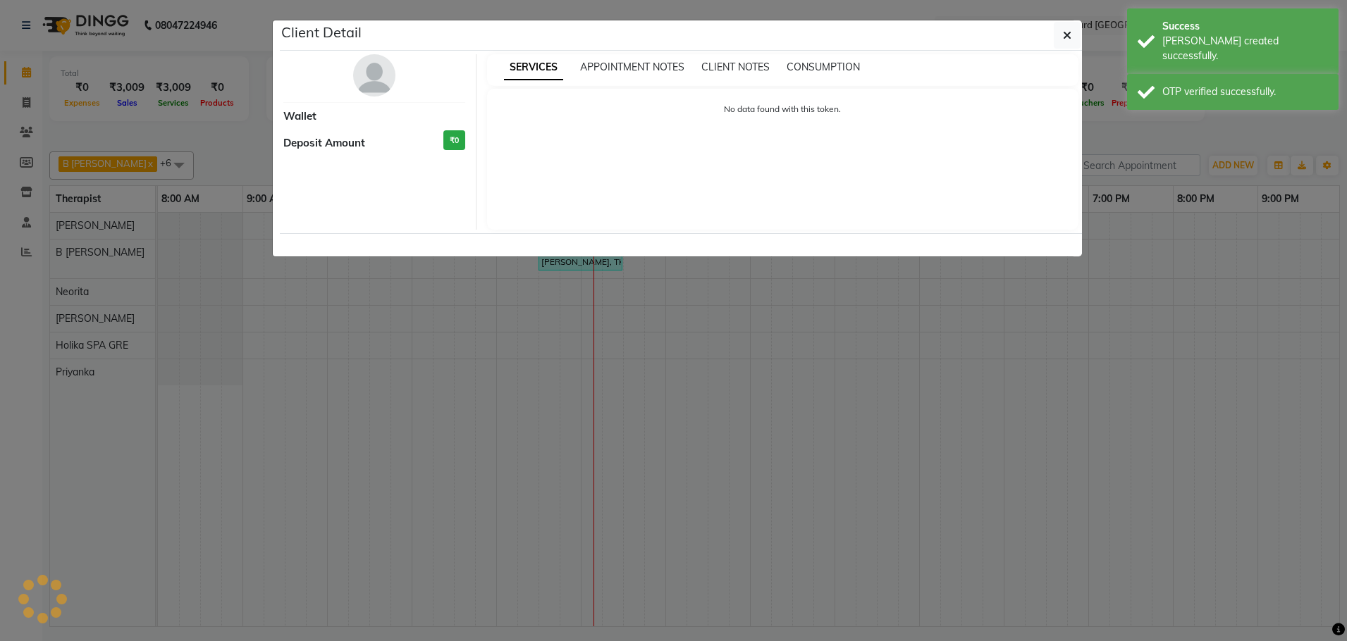
select select "3"
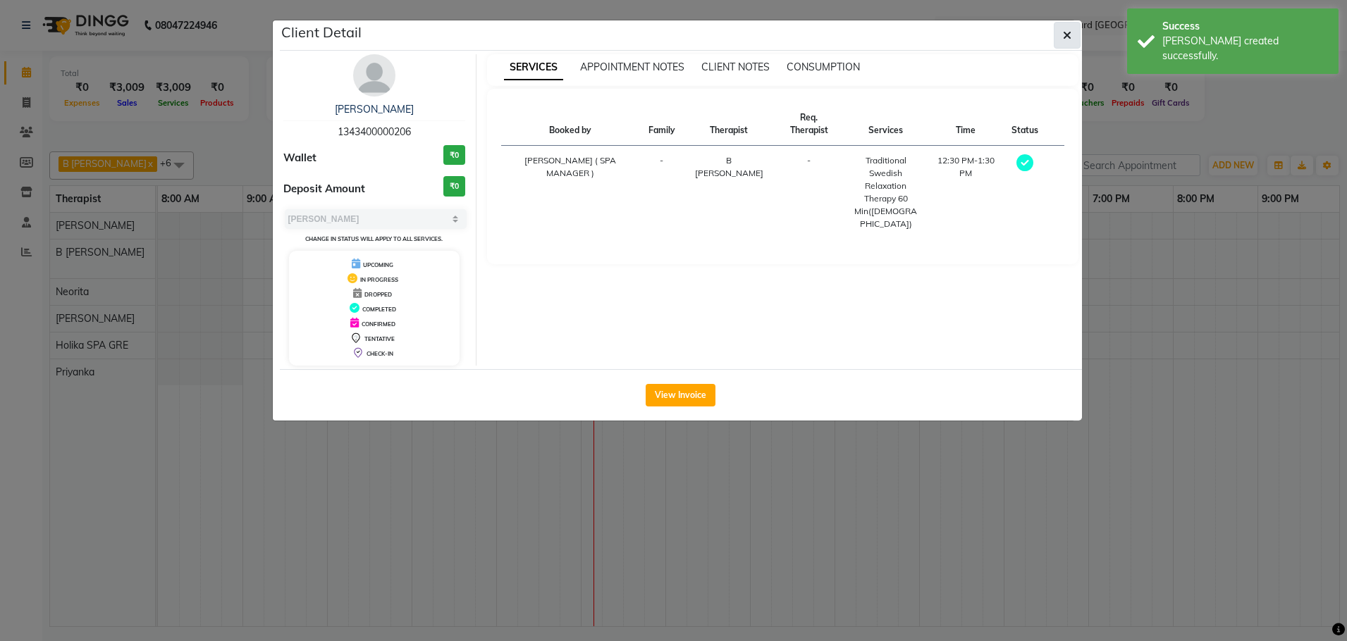
click at [1063, 39] on icon "button" at bounding box center [1067, 35] width 8 height 11
